Goal: Go to known website: Go to known website

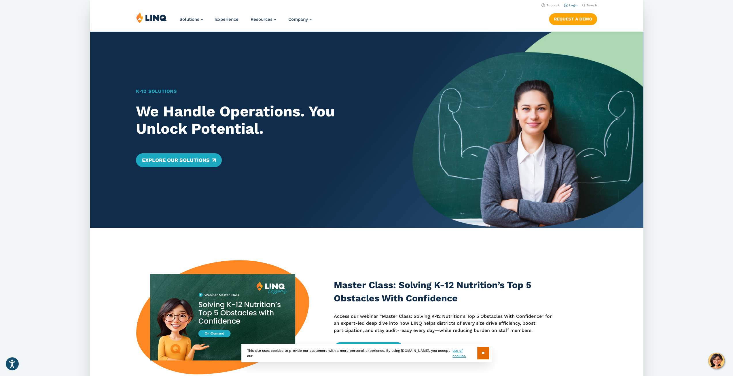
click at [570, 4] on link "Login" at bounding box center [570, 5] width 14 height 4
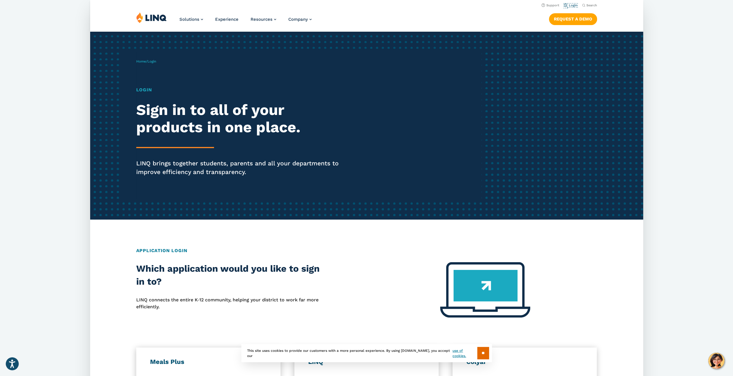
click at [570, 4] on link "Login" at bounding box center [570, 5] width 14 height 4
click at [574, 4] on link "Login" at bounding box center [570, 5] width 14 height 4
click at [144, 90] on h1 "Login" at bounding box center [242, 89] width 213 height 7
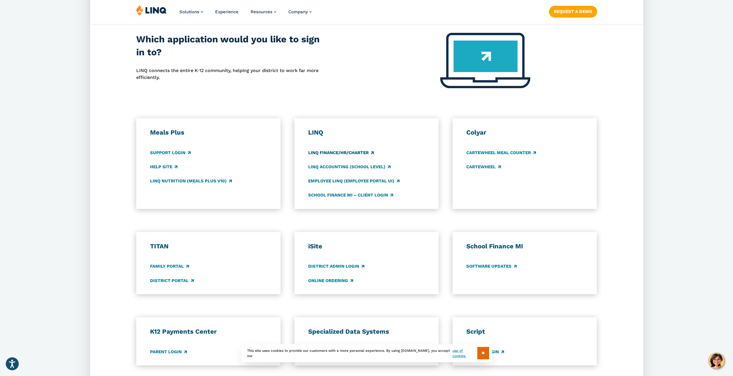
scroll to position [230, 0]
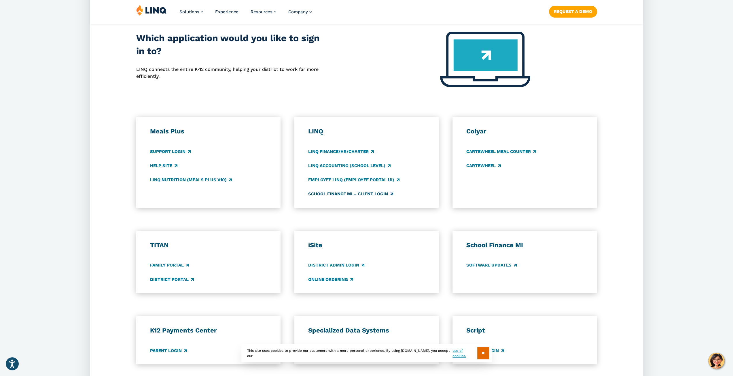
click at [336, 194] on link "School Finance MI – Client Login" at bounding box center [350, 194] width 85 height 6
